Goal: Check status: Check status

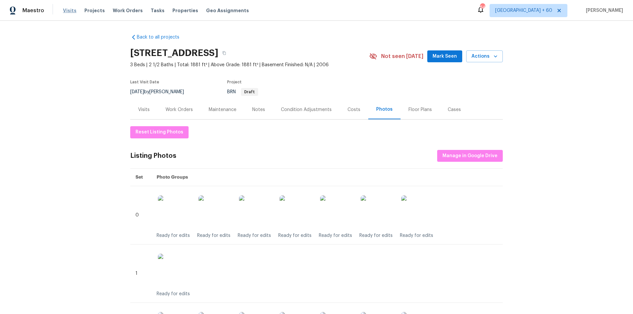
click at [70, 11] on span "Visits" at bounding box center [70, 10] width 14 height 7
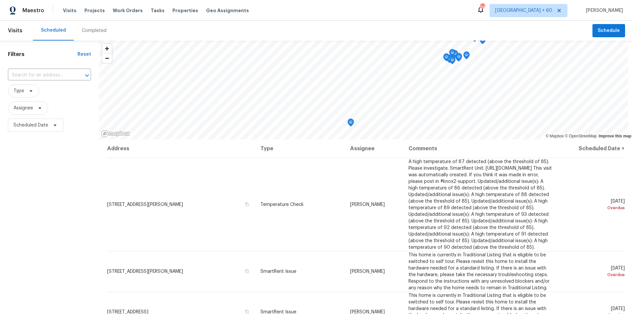
click at [85, 30] on div "Completed" at bounding box center [94, 30] width 25 height 7
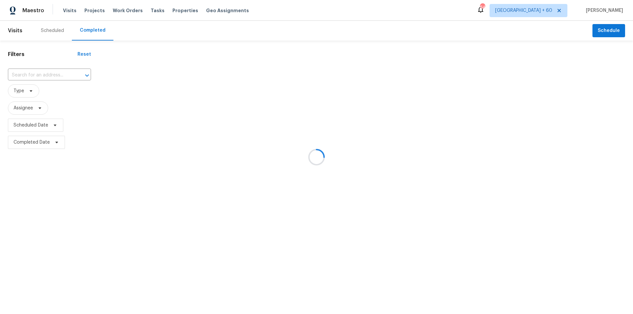
click at [34, 77] on div at bounding box center [316, 157] width 633 height 314
click at [36, 75] on div at bounding box center [316, 157] width 633 height 314
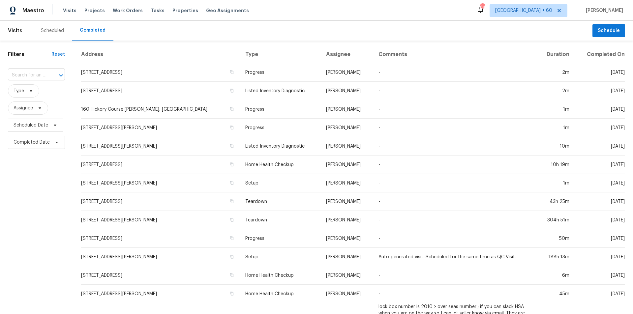
click at [33, 75] on input "text" at bounding box center [27, 75] width 39 height 10
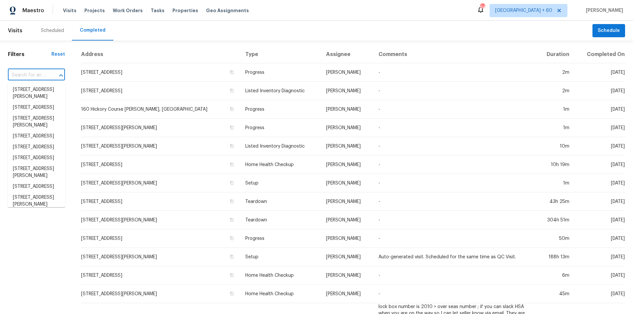
paste input "[STREET_ADDRESS]"
type input "[STREET_ADDRESS]"
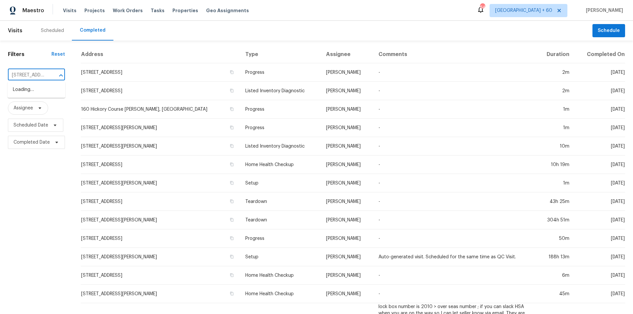
scroll to position [0, 65]
click at [44, 95] on li "[STREET_ADDRESS]" at bounding box center [37, 89] width 58 height 11
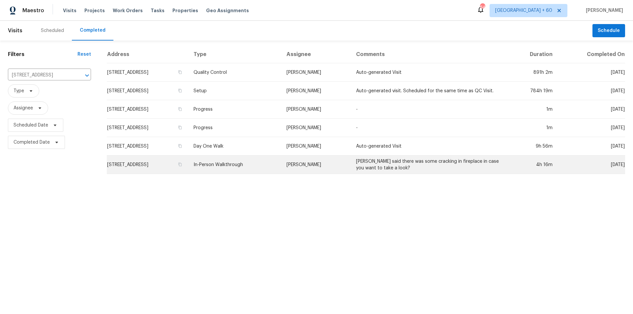
click at [280, 157] on td "In-Person Walkthrough" at bounding box center [234, 165] width 93 height 18
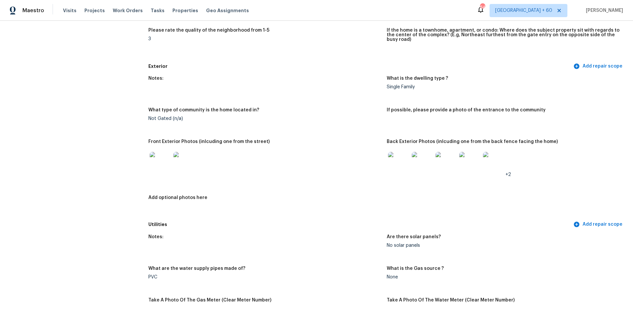
scroll to position [198, 0]
click at [396, 158] on img at bounding box center [398, 162] width 21 height 21
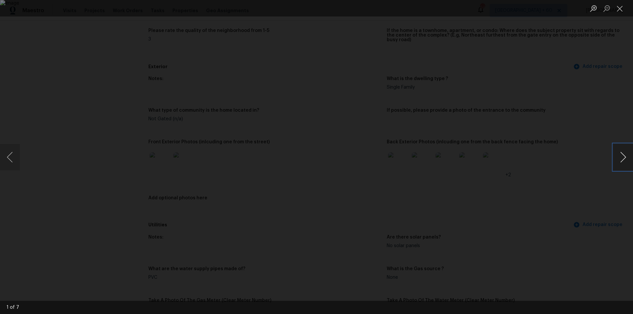
click at [623, 153] on button "Next image" at bounding box center [623, 157] width 20 height 26
click at [617, 12] on button "Close lightbox" at bounding box center [619, 9] width 13 height 12
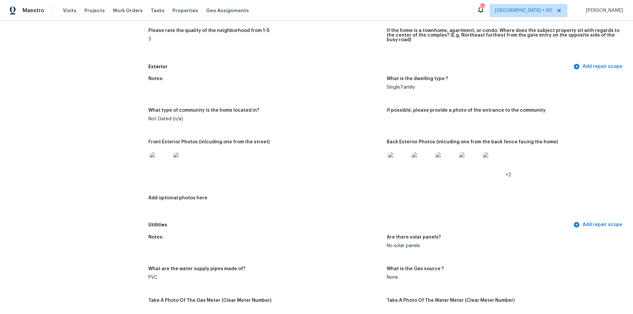
scroll to position [0, 0]
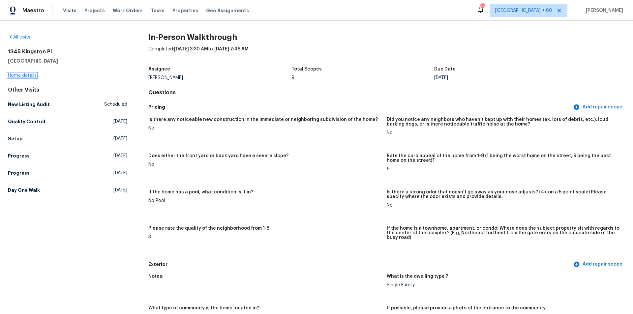
click at [34, 75] on link "Home details" at bounding box center [22, 75] width 29 height 5
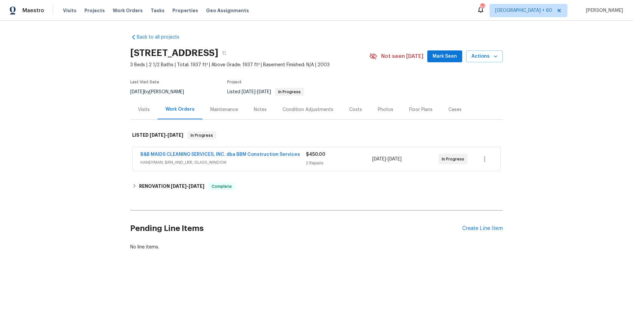
click at [382, 112] on div "Photos" at bounding box center [385, 109] width 15 height 7
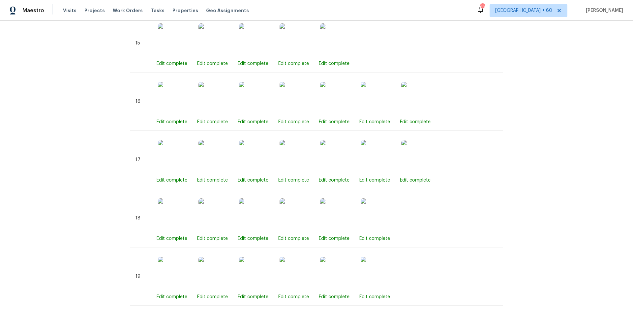
scroll to position [1440, 0]
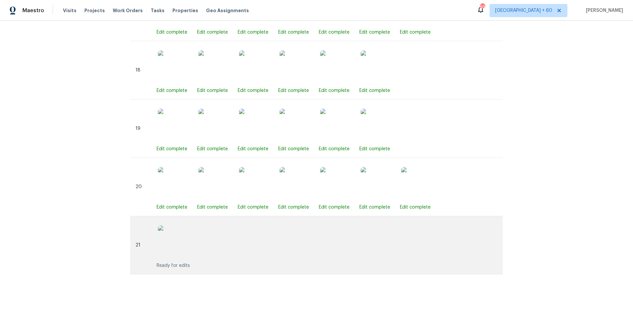
click at [171, 244] on img at bounding box center [174, 241] width 33 height 33
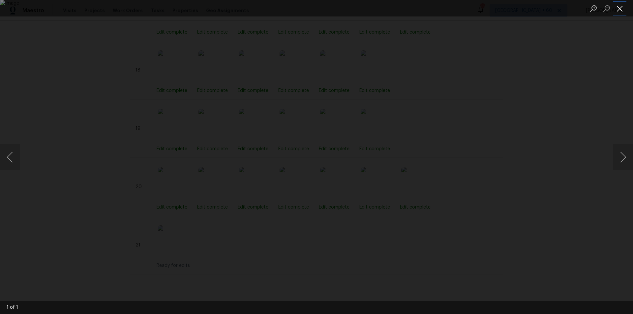
click at [620, 9] on button "Close lightbox" at bounding box center [619, 9] width 13 height 12
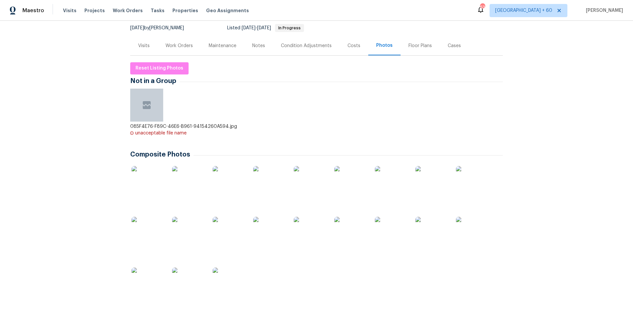
scroll to position [132, 0]
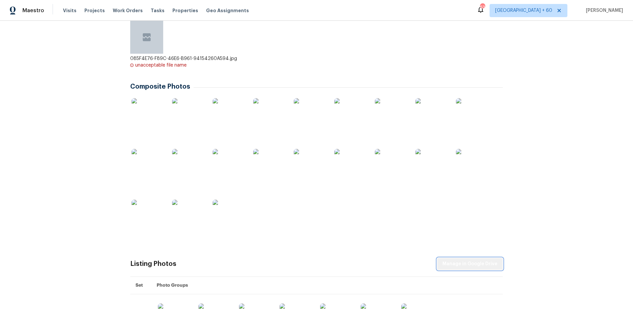
click at [480, 260] on span "Manage in Google Drive" at bounding box center [469, 264] width 55 height 8
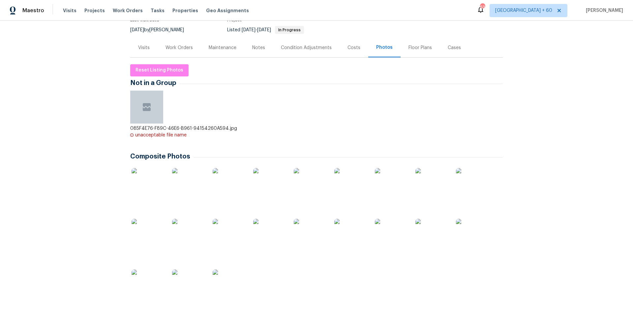
scroll to position [0, 0]
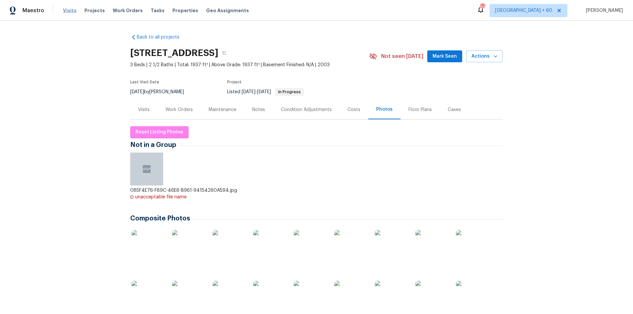
click at [67, 11] on span "Visits" at bounding box center [70, 10] width 14 height 7
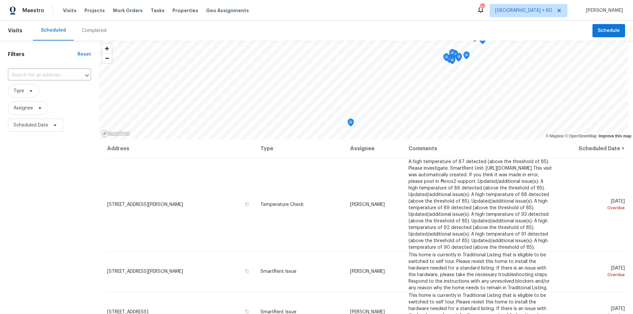
click at [87, 34] on div "Completed" at bounding box center [94, 31] width 41 height 20
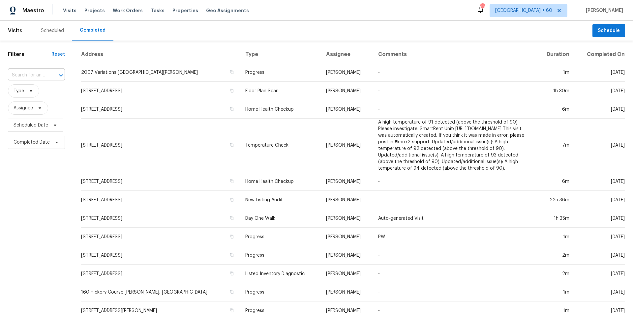
click at [43, 81] on div "​" at bounding box center [36, 75] width 57 height 14
click at [31, 78] on input "text" at bounding box center [27, 75] width 39 height 10
paste input "[STREET_ADDRESS]"
type input "[STREET_ADDRESS]"
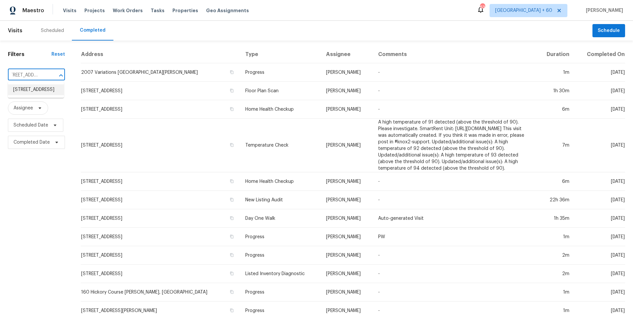
click at [34, 94] on li "[STREET_ADDRESS]" at bounding box center [36, 89] width 56 height 11
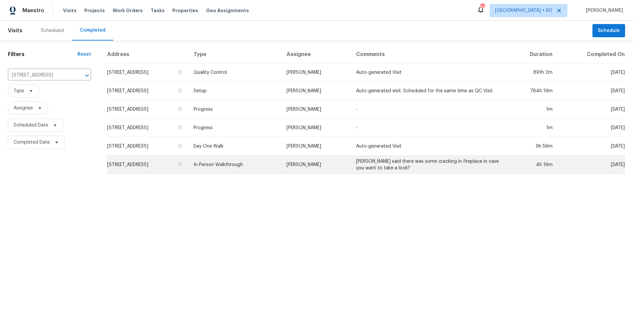
click at [273, 166] on td "In-Person Walkthrough" at bounding box center [234, 165] width 93 height 18
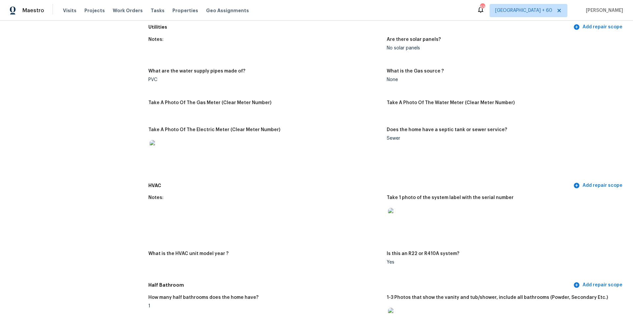
scroll to position [198, 0]
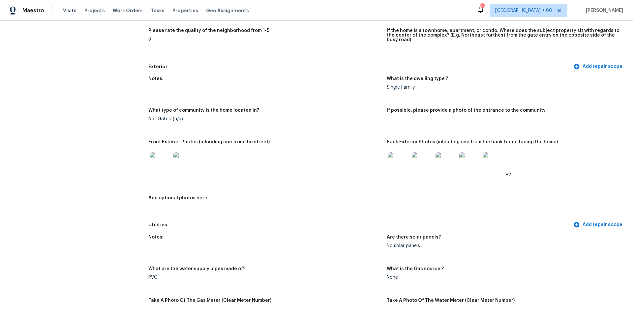
click at [471, 155] on img at bounding box center [469, 162] width 21 height 21
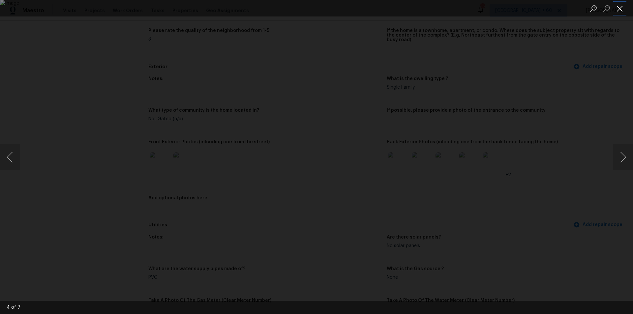
click at [624, 14] on button "Close lightbox" at bounding box center [619, 9] width 13 height 12
